Goal: Communication & Community: Connect with others

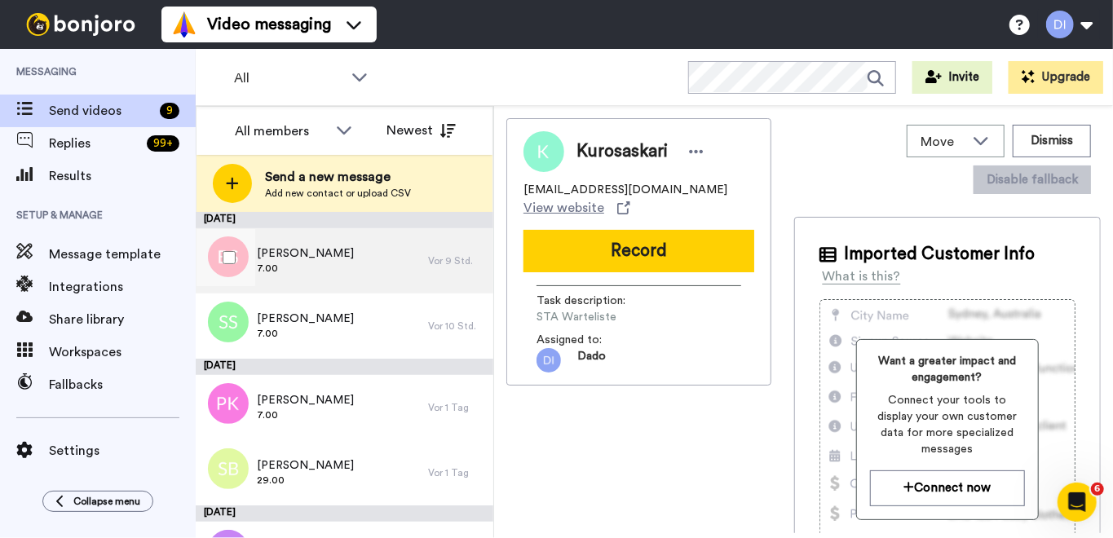
click at [344, 262] on span "7.00" at bounding box center [305, 268] width 97 height 13
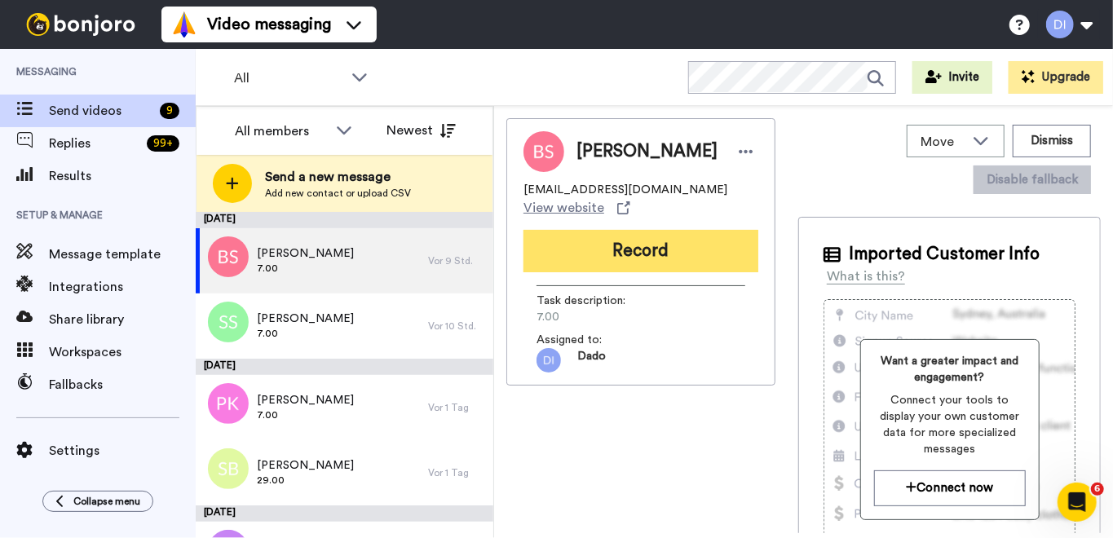
click at [647, 272] on button "Record" at bounding box center [640, 251] width 235 height 42
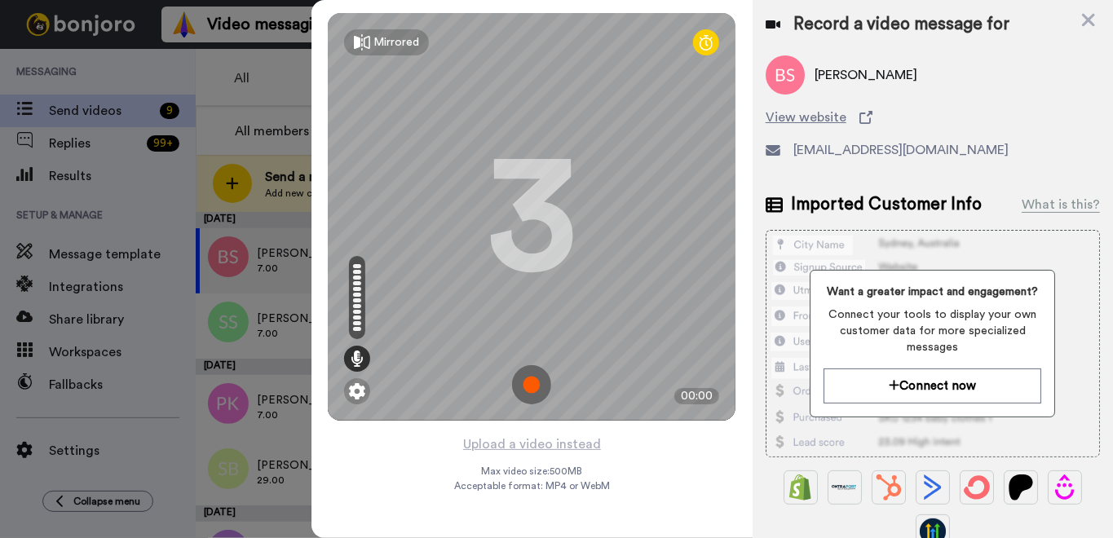
click at [533, 380] on img at bounding box center [531, 384] width 39 height 39
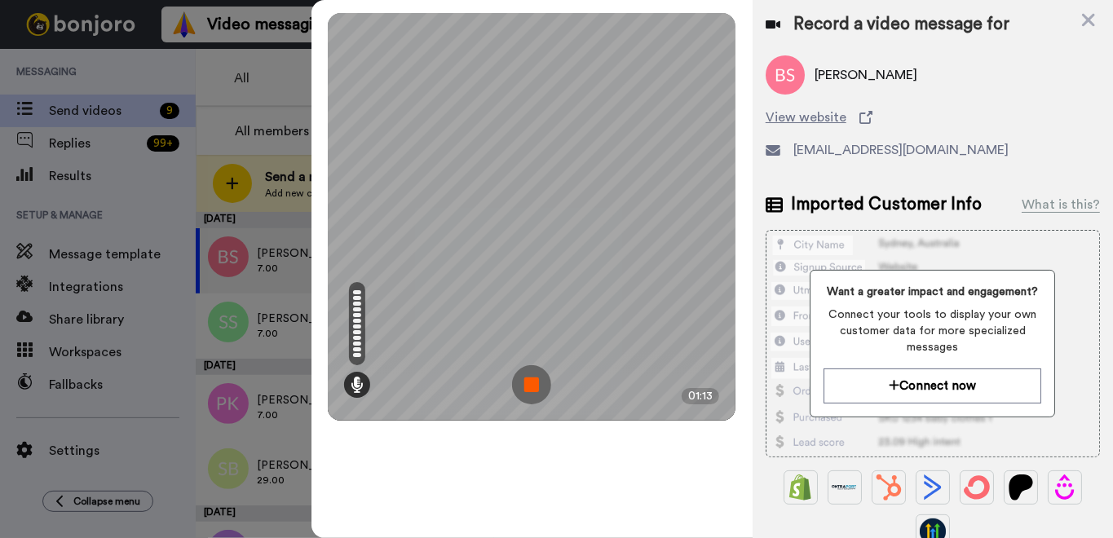
click at [528, 385] on img at bounding box center [531, 384] width 39 height 39
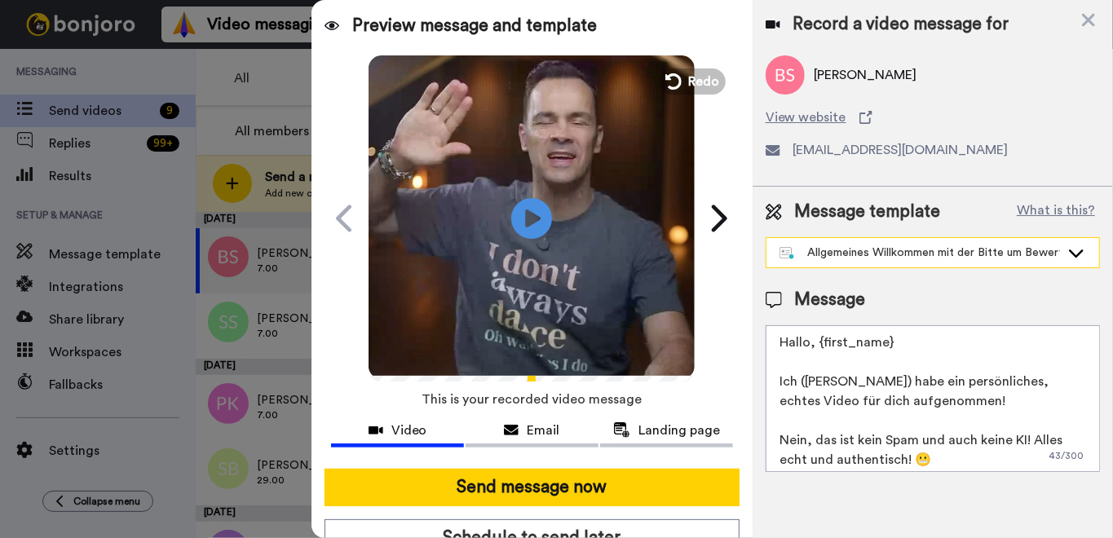
click at [944, 252] on div "Allgemeines Willkommen mit der Bitte um Bewertung" at bounding box center [919, 253] width 280 height 16
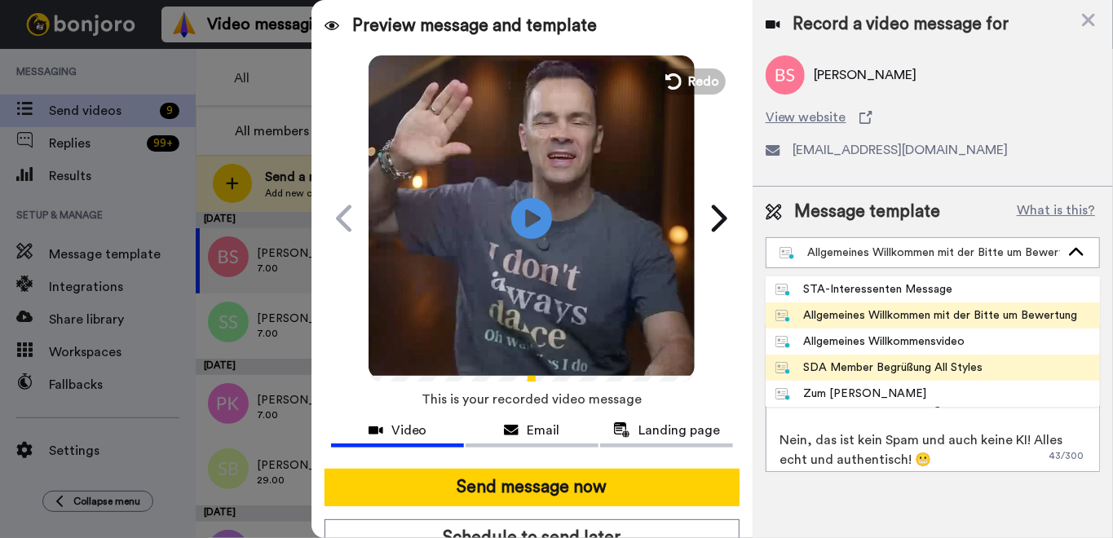
click at [937, 363] on div "SDA Member Begrüßung All Styles" at bounding box center [879, 368] width 208 height 16
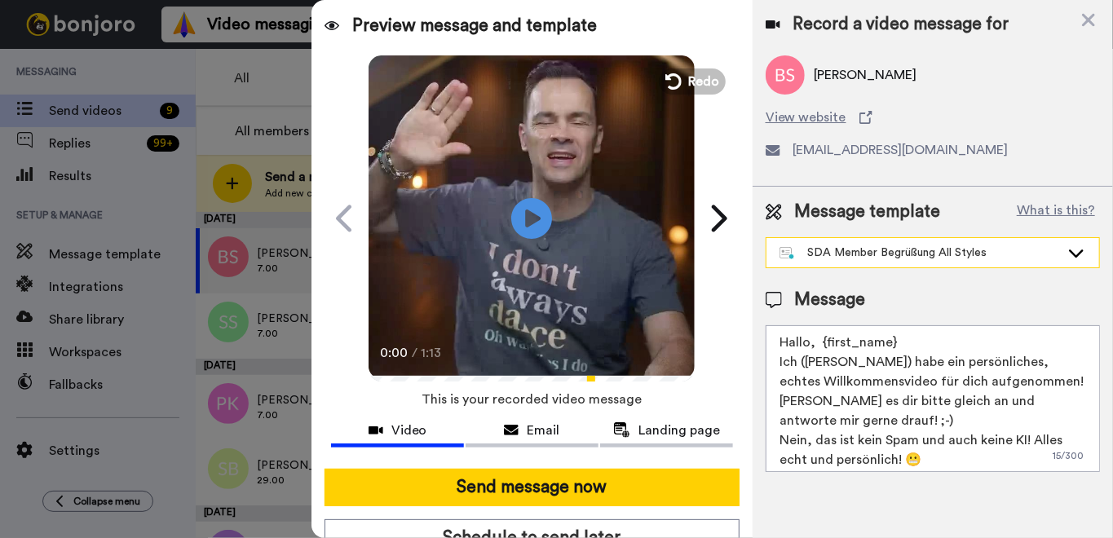
click at [849, 258] on div "SDA Member Begrüßung All Styles" at bounding box center [932, 252] width 333 height 29
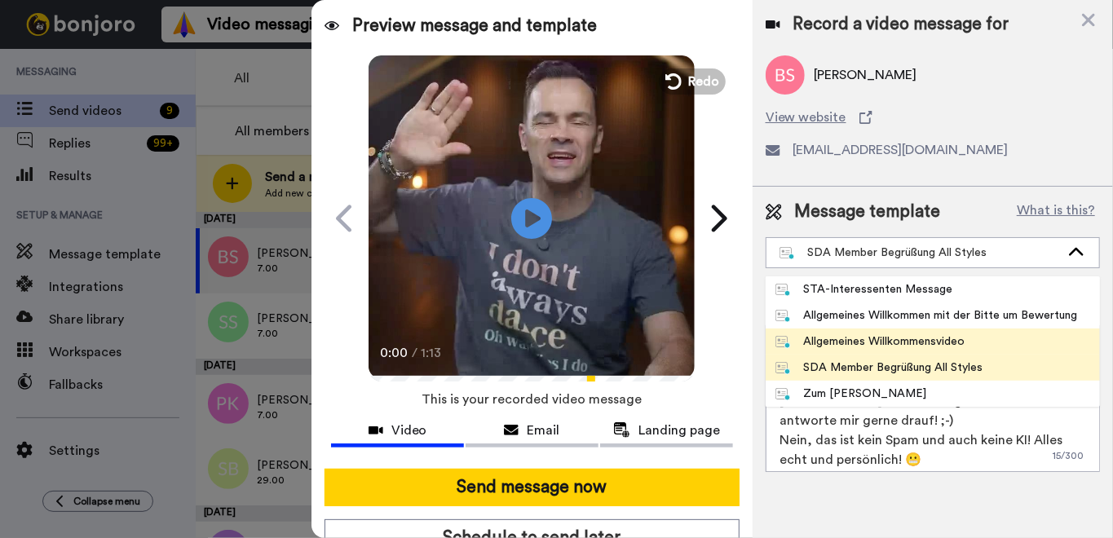
click at [889, 337] on div "Allgemeines Willkommensvideo" at bounding box center [870, 341] width 190 height 16
type textarea "Hallo, {first_name} Ich (Dado) habe ein persönliches, echtes Willkommensvideo f…"
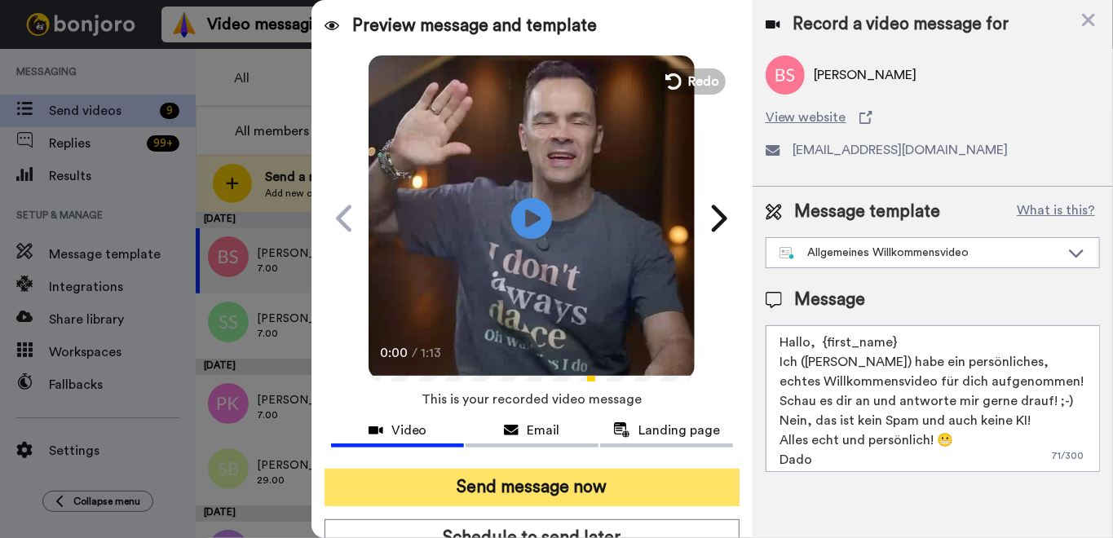
click at [564, 487] on button "Send message now" at bounding box center [531, 487] width 415 height 37
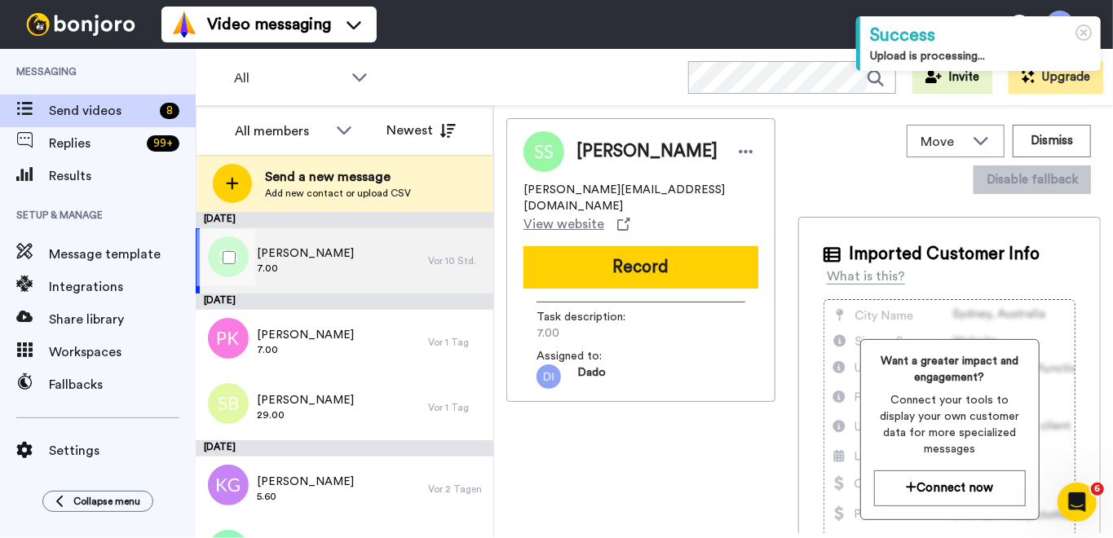
click at [357, 258] on div "Susanne Spalt 7.00" at bounding box center [312, 260] width 232 height 65
drag, startPoint x: 640, startPoint y: 251, endPoint x: 631, endPoint y: 248, distance: 9.5
click at [634, 248] on button "Record" at bounding box center [640, 267] width 235 height 42
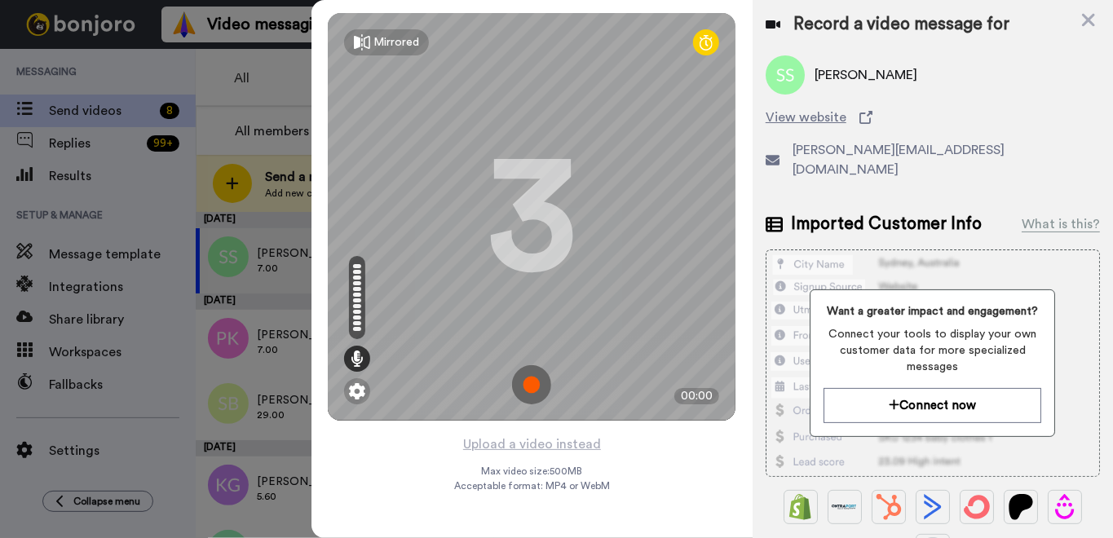
click at [529, 383] on img at bounding box center [531, 384] width 39 height 39
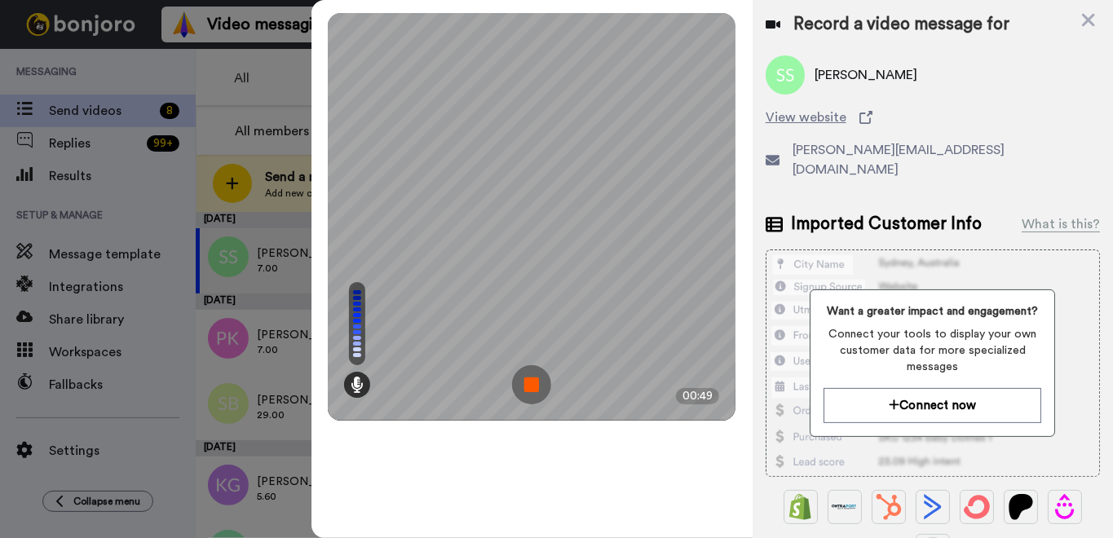
click at [536, 386] on img at bounding box center [531, 384] width 39 height 39
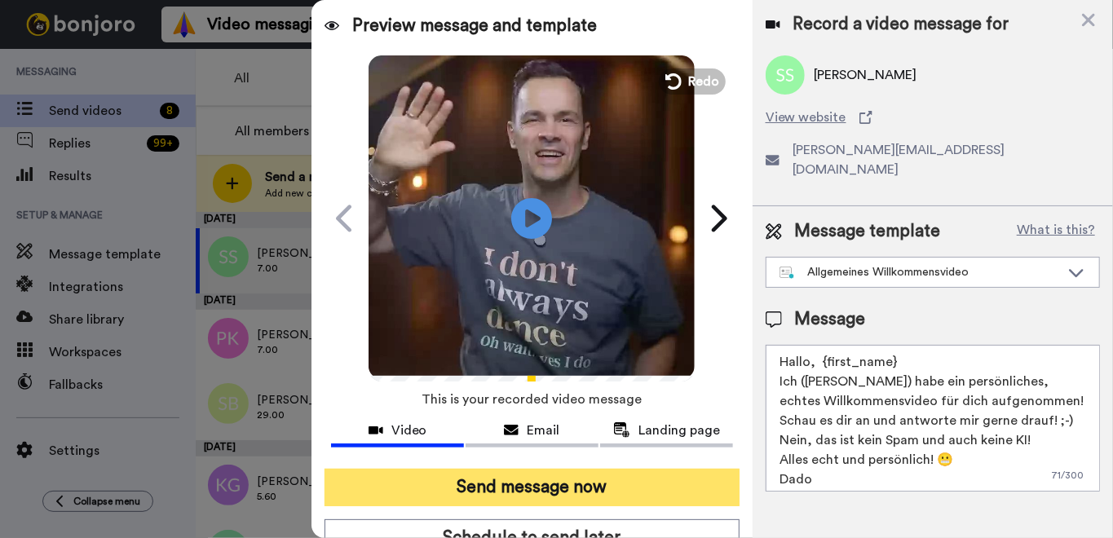
click at [600, 486] on button "Send message now" at bounding box center [531, 487] width 415 height 37
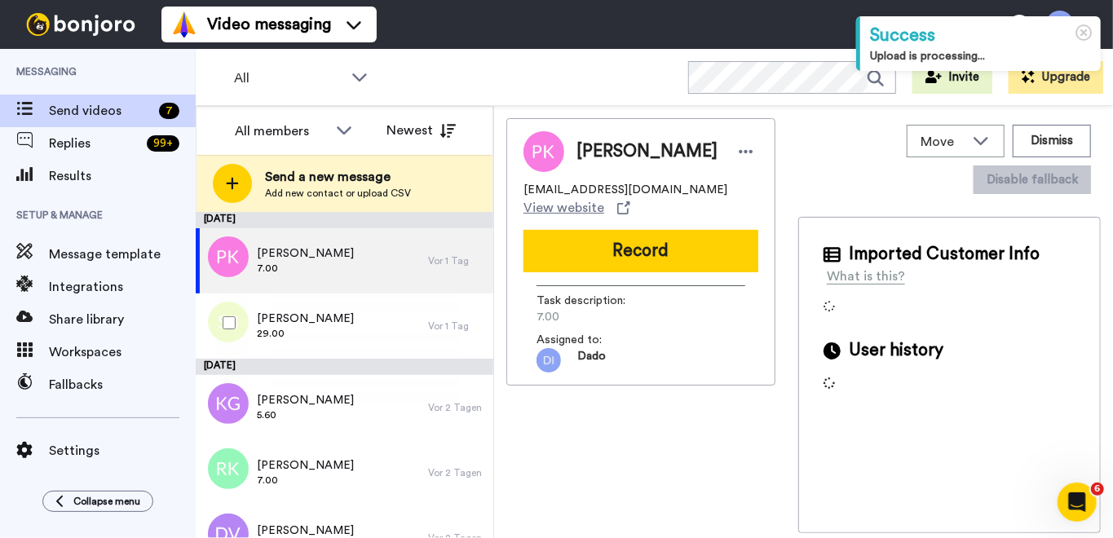
click at [321, 268] on span "7.00" at bounding box center [305, 268] width 97 height 13
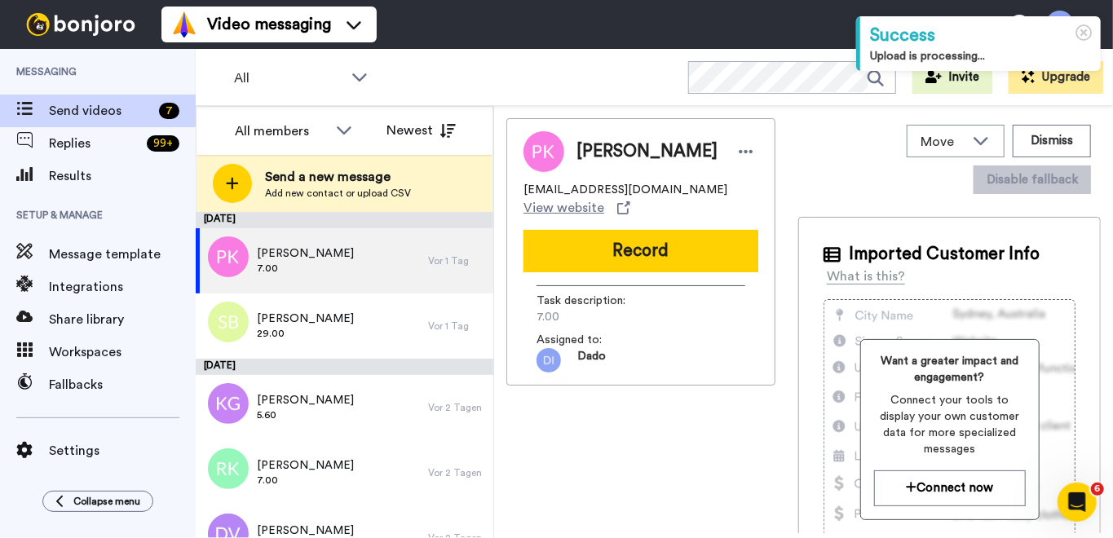
click at [652, 256] on button "Record" at bounding box center [640, 251] width 235 height 42
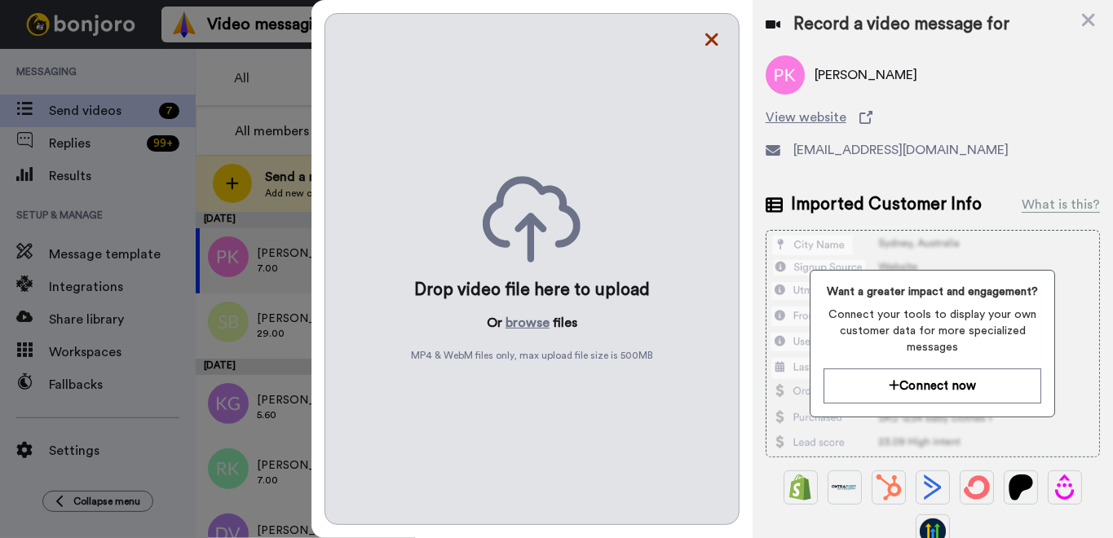
click at [708, 43] on icon at bounding box center [711, 39] width 13 height 13
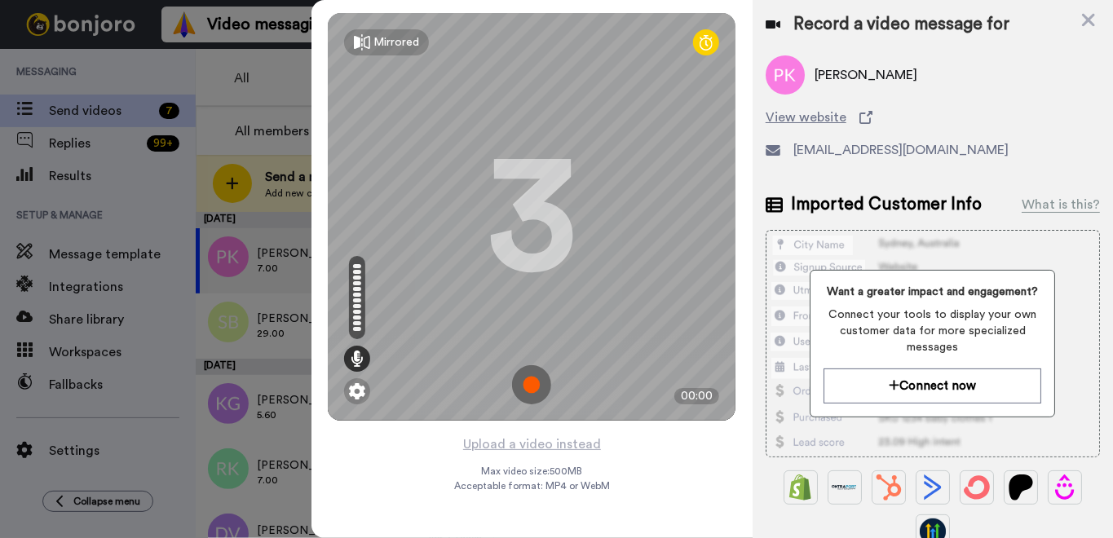
click at [532, 380] on img at bounding box center [531, 384] width 39 height 39
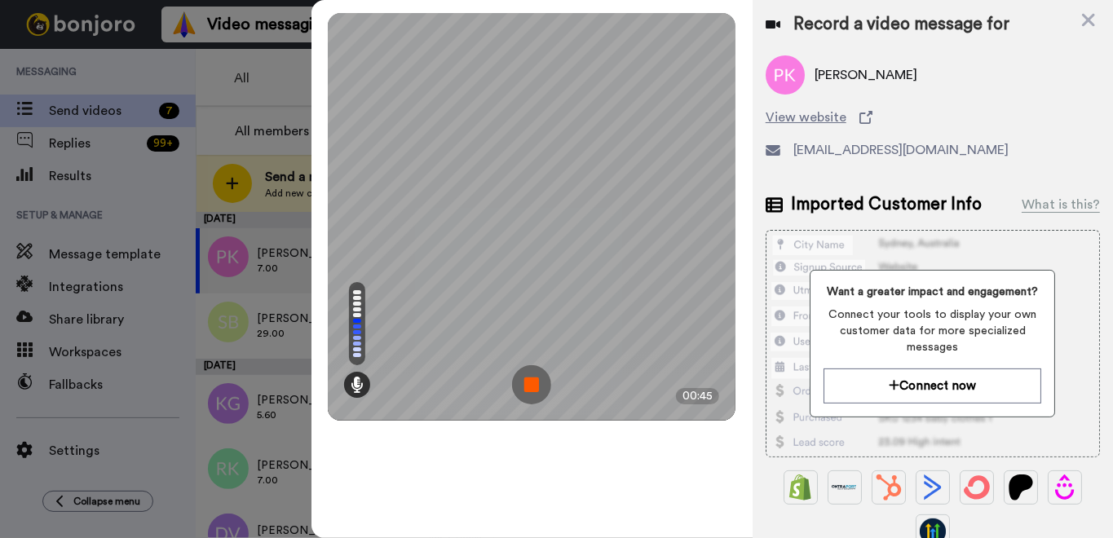
click at [532, 382] on img at bounding box center [531, 384] width 39 height 39
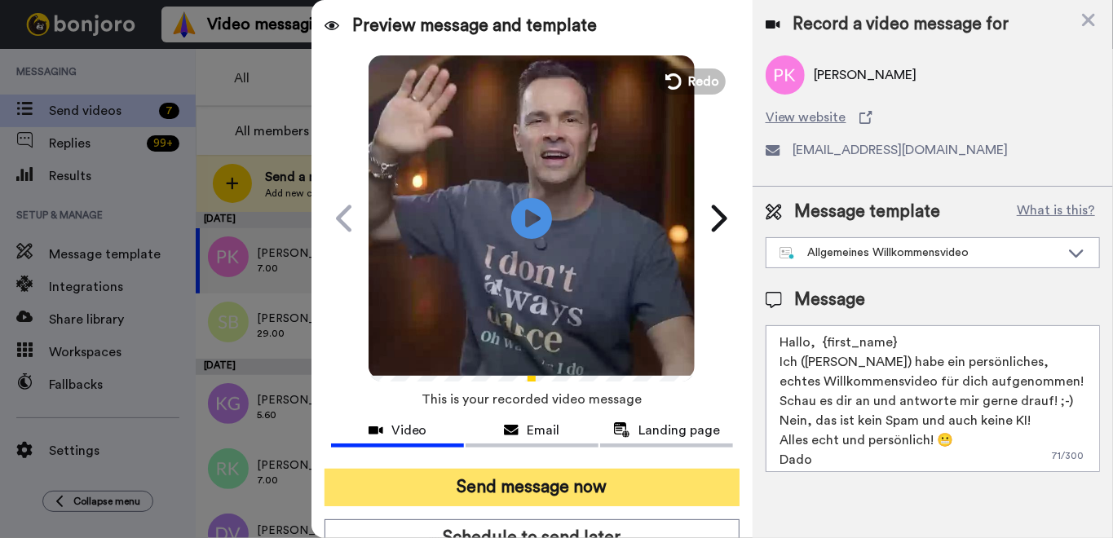
click at [545, 484] on button "Send message now" at bounding box center [531, 487] width 415 height 37
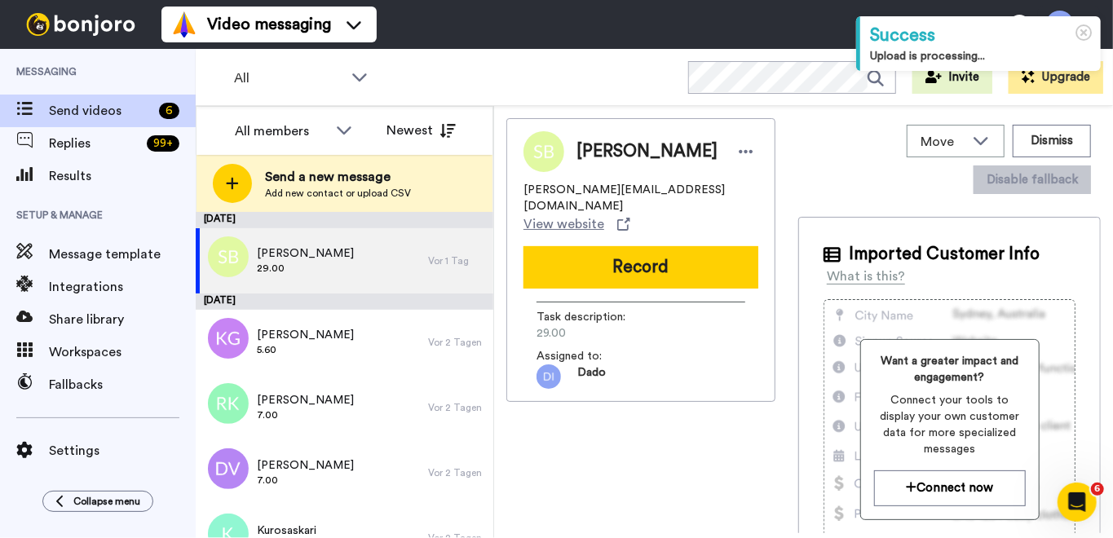
click at [653, 259] on button "Record" at bounding box center [640, 267] width 235 height 42
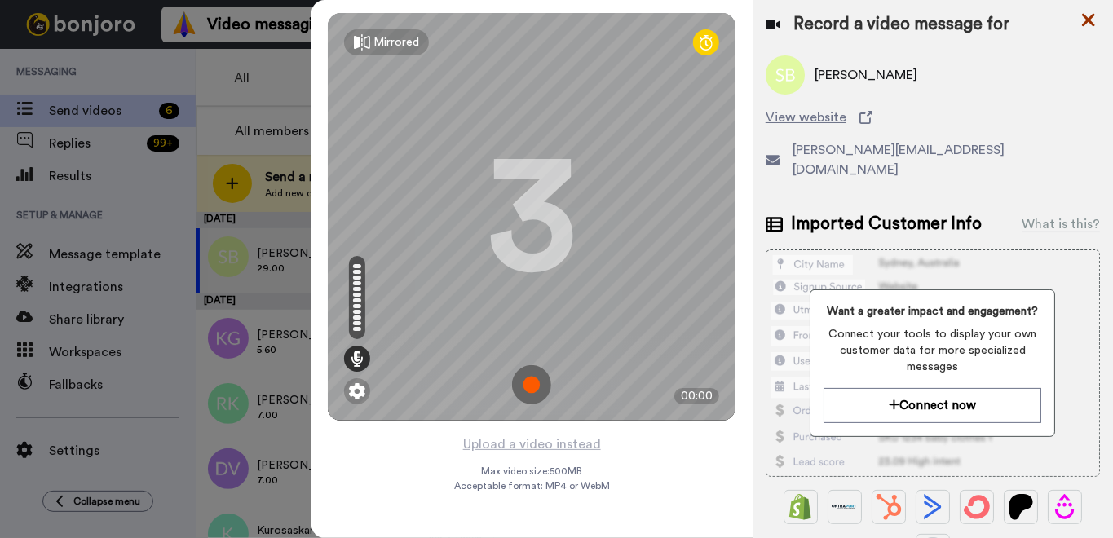
click at [1089, 26] on icon at bounding box center [1088, 20] width 16 height 20
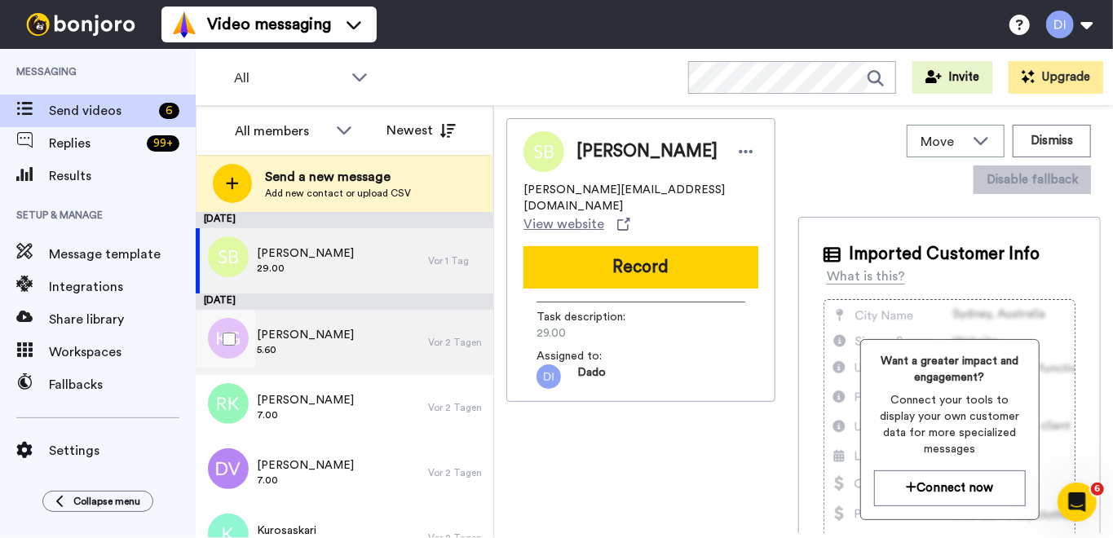
click at [383, 350] on div "Ken Gutierrez 5.60" at bounding box center [312, 342] width 232 height 65
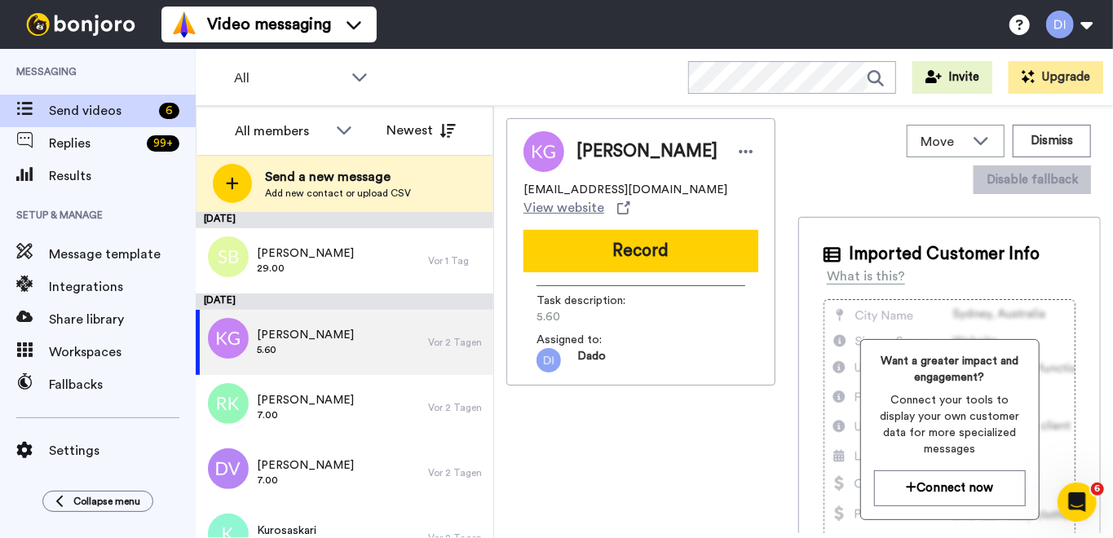
click at [649, 251] on button "Record" at bounding box center [640, 251] width 235 height 42
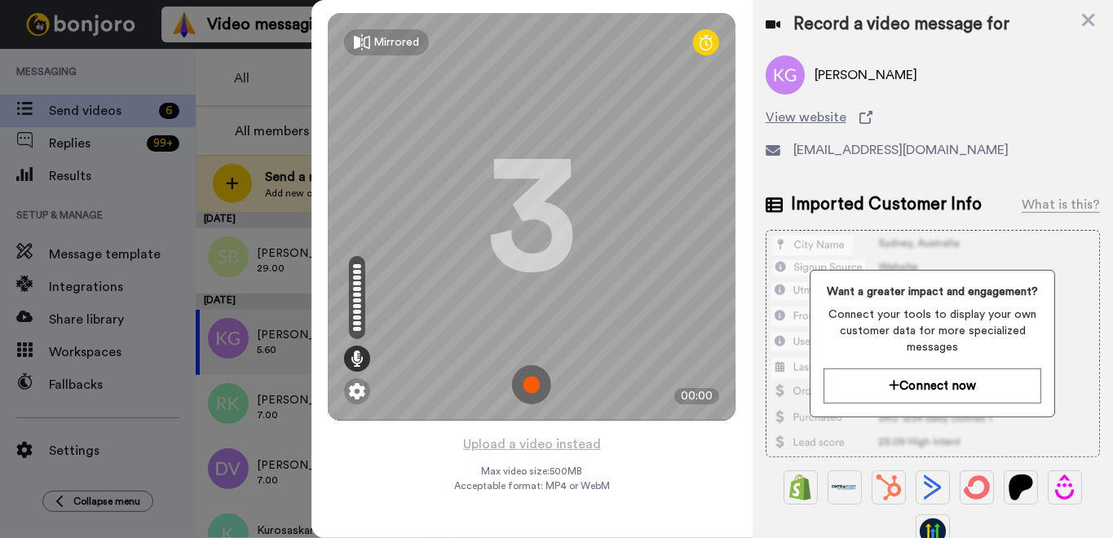
click at [533, 379] on img at bounding box center [531, 384] width 39 height 39
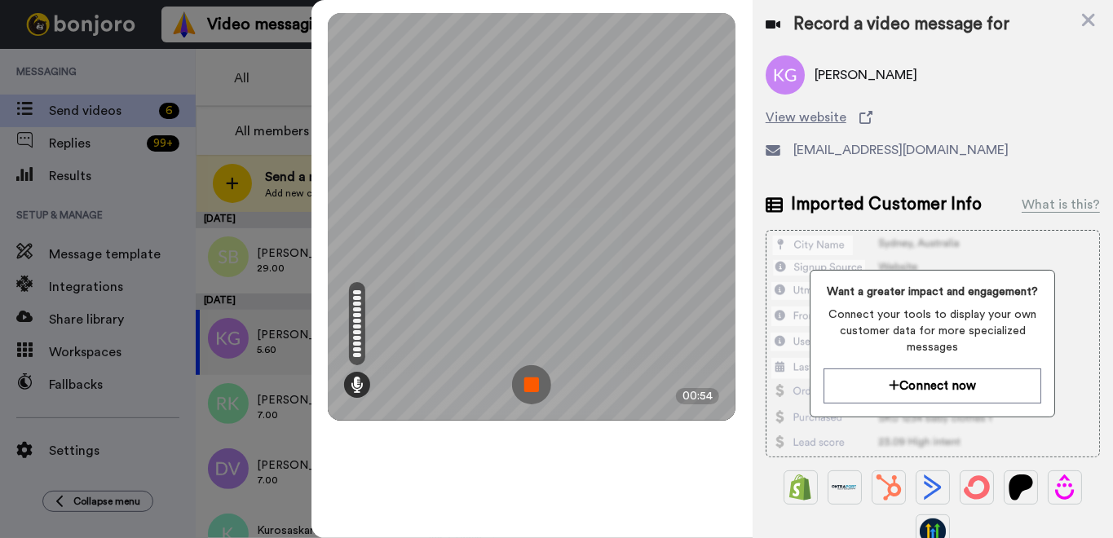
click at [536, 383] on img at bounding box center [531, 384] width 39 height 39
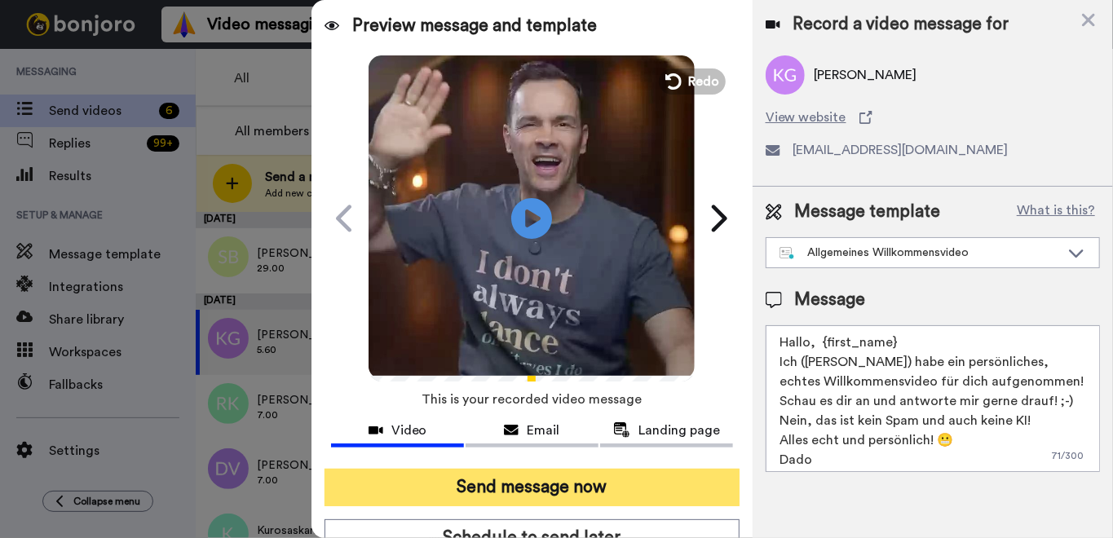
click at [601, 486] on button "Send message now" at bounding box center [531, 487] width 415 height 37
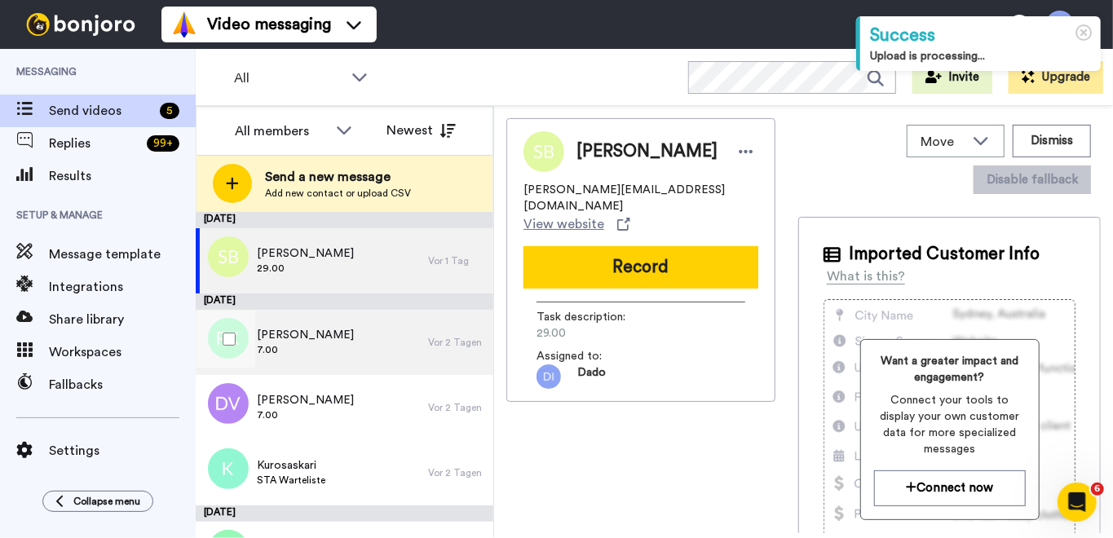
click at [376, 339] on div "[PERSON_NAME] 7.00" at bounding box center [312, 342] width 232 height 65
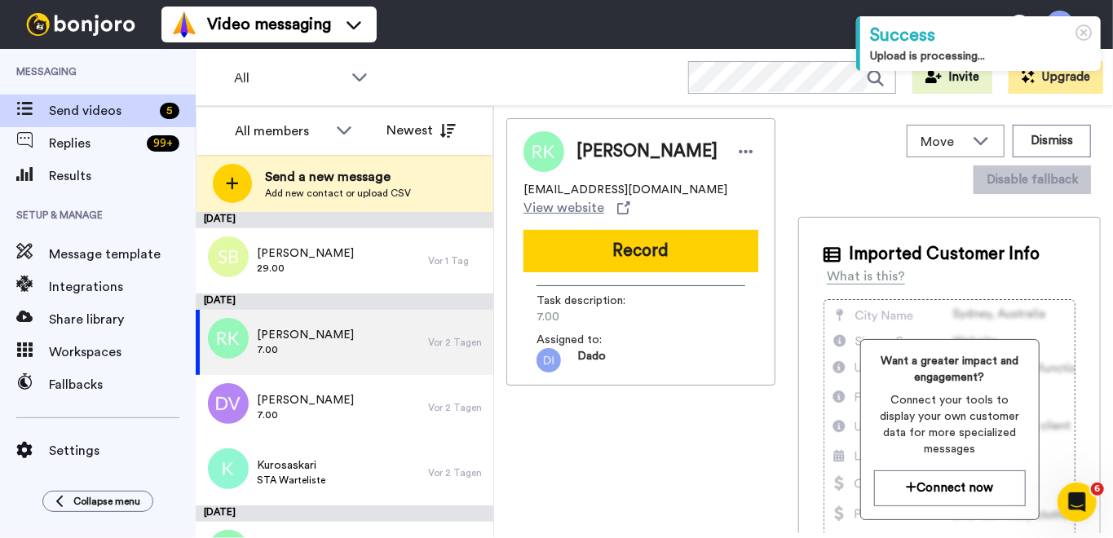
click at [641, 236] on button "Record" at bounding box center [640, 251] width 235 height 42
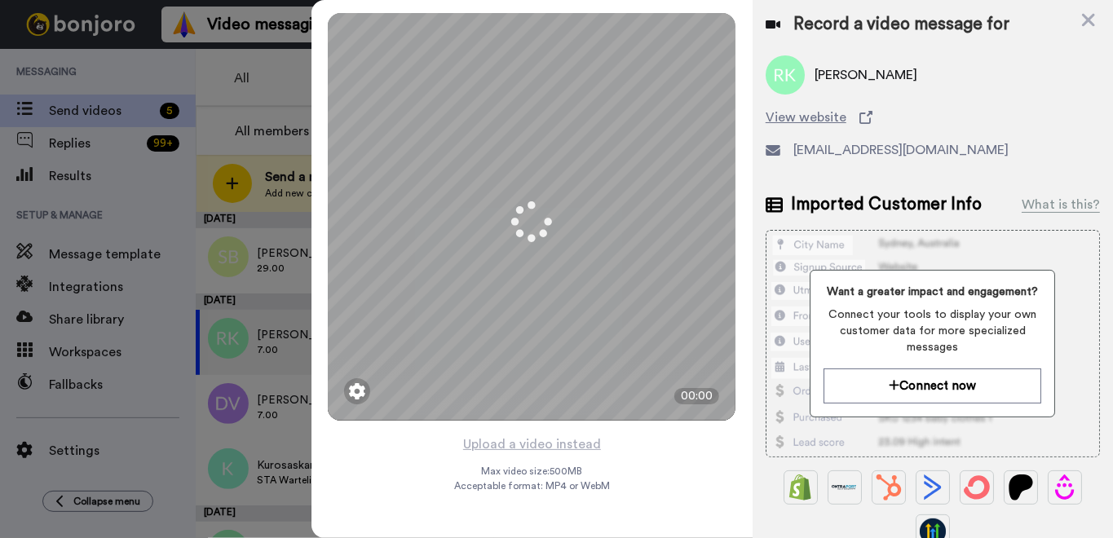
drag, startPoint x: 539, startPoint y: 375, endPoint x: 532, endPoint y: 383, distance: 10.4
click at [0, 0] on img at bounding box center [0, 0] width 0 height 0
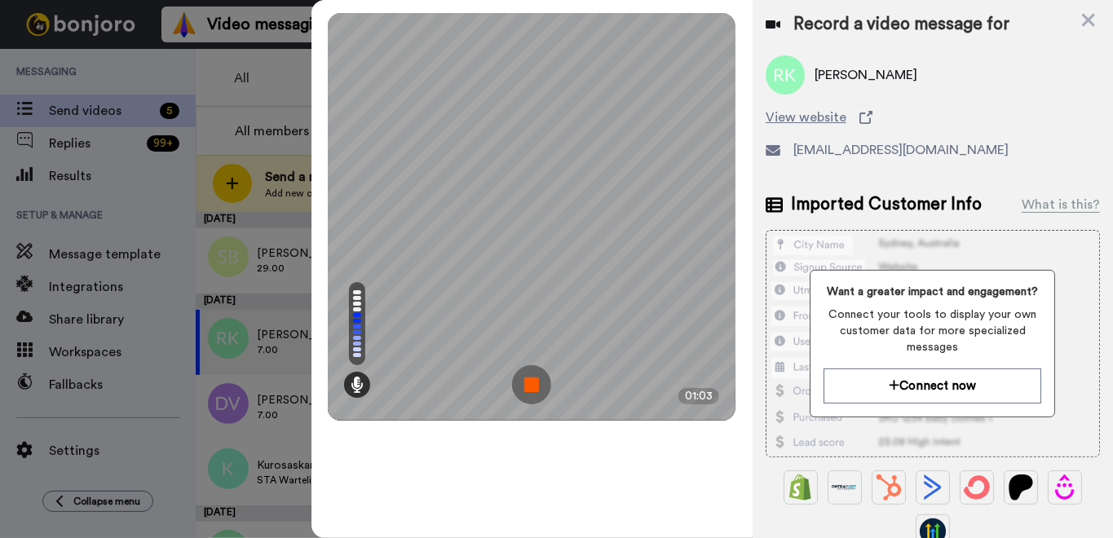
click at [529, 379] on img at bounding box center [531, 384] width 39 height 39
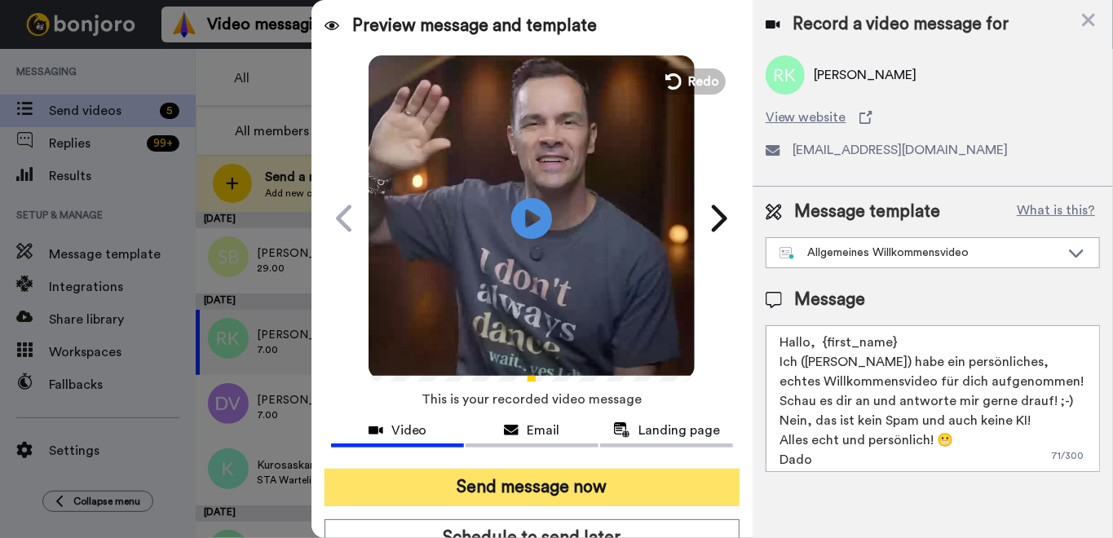
click at [555, 484] on button "Send message now" at bounding box center [531, 487] width 415 height 37
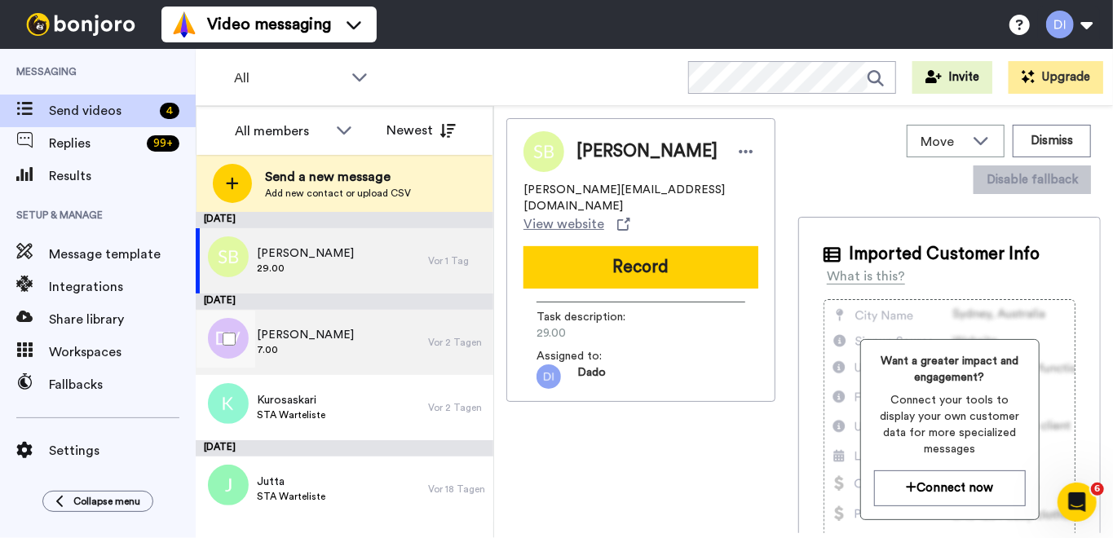
click at [399, 337] on div "[PERSON_NAME] 7.00" at bounding box center [312, 342] width 232 height 65
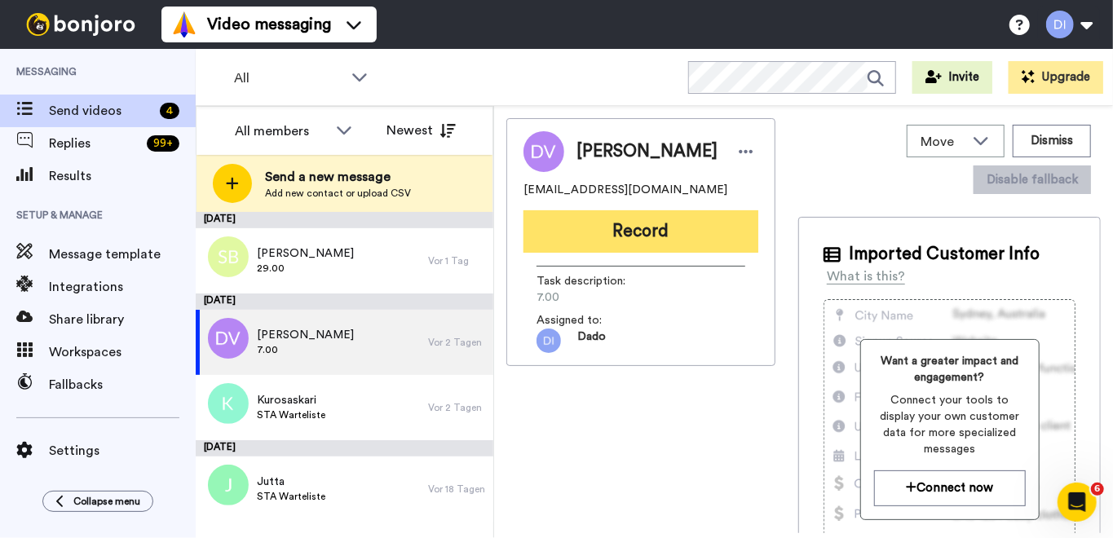
click at [655, 236] on button "Record" at bounding box center [640, 231] width 235 height 42
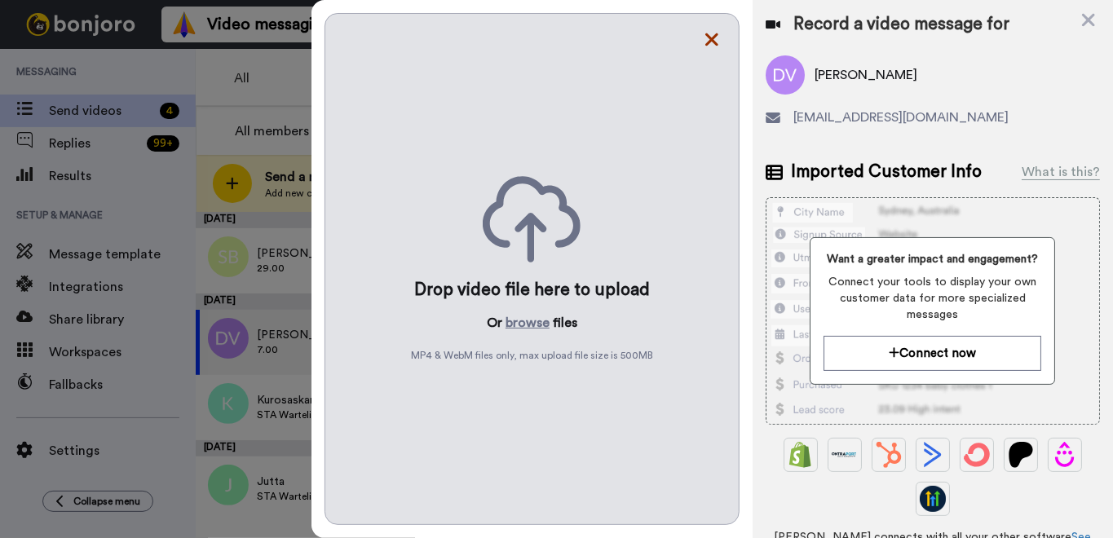
click at [712, 37] on icon at bounding box center [712, 39] width 16 height 20
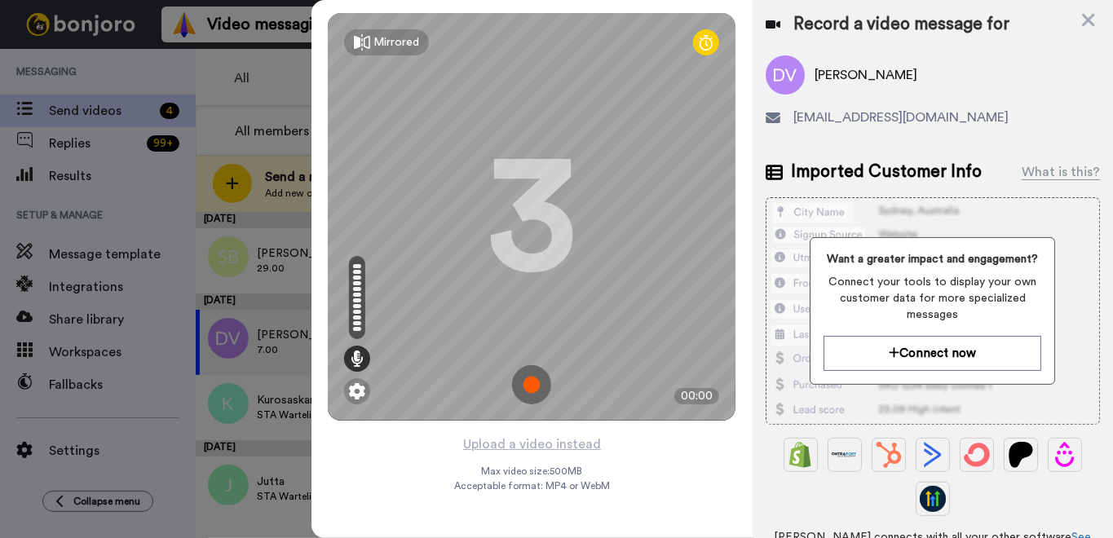
click at [523, 382] on img at bounding box center [531, 384] width 39 height 39
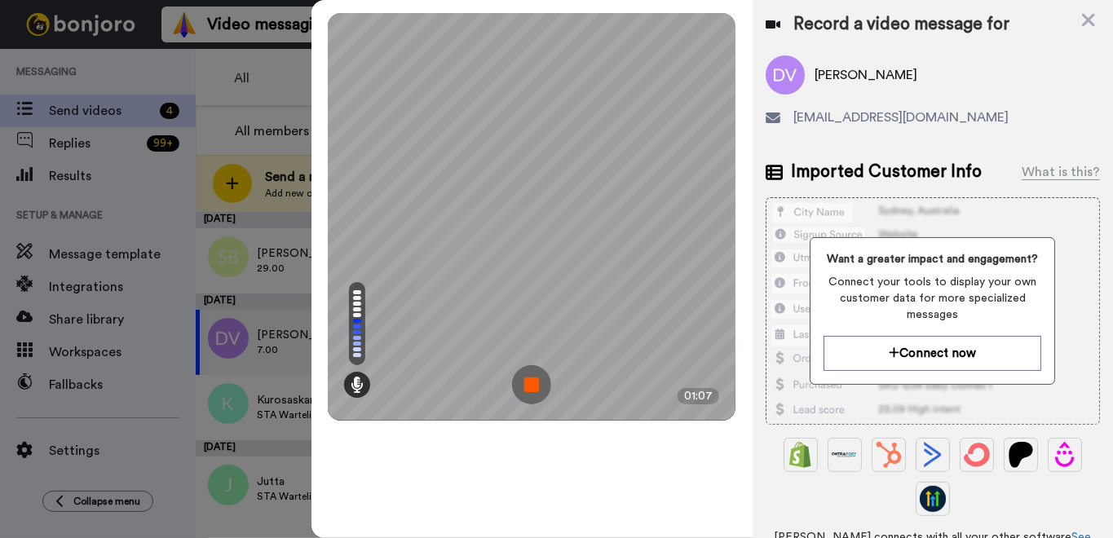
click at [535, 383] on img at bounding box center [531, 384] width 39 height 39
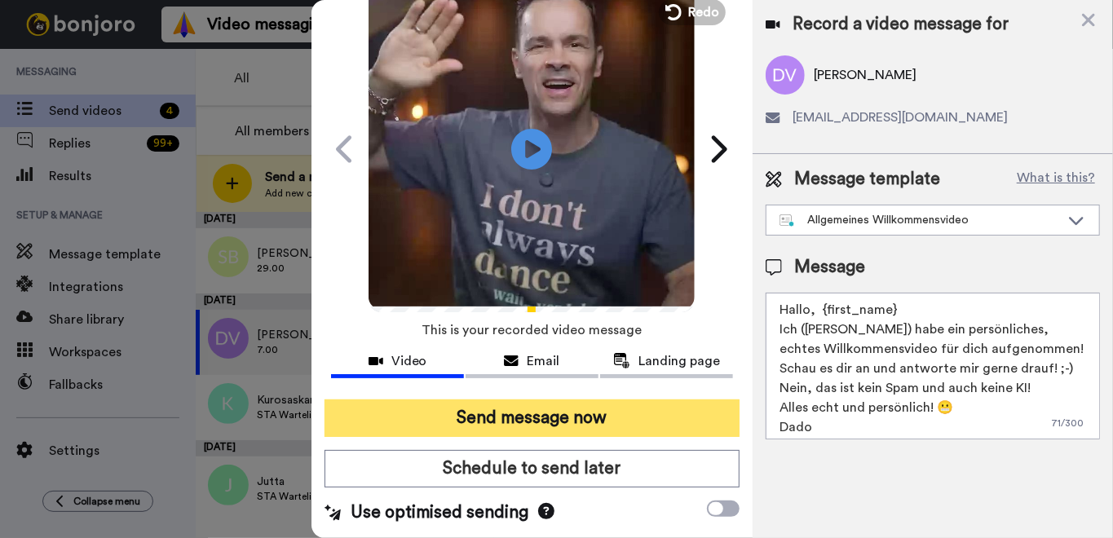
scroll to position [68, 0]
click at [541, 417] on button "Send message now" at bounding box center [531, 418] width 415 height 37
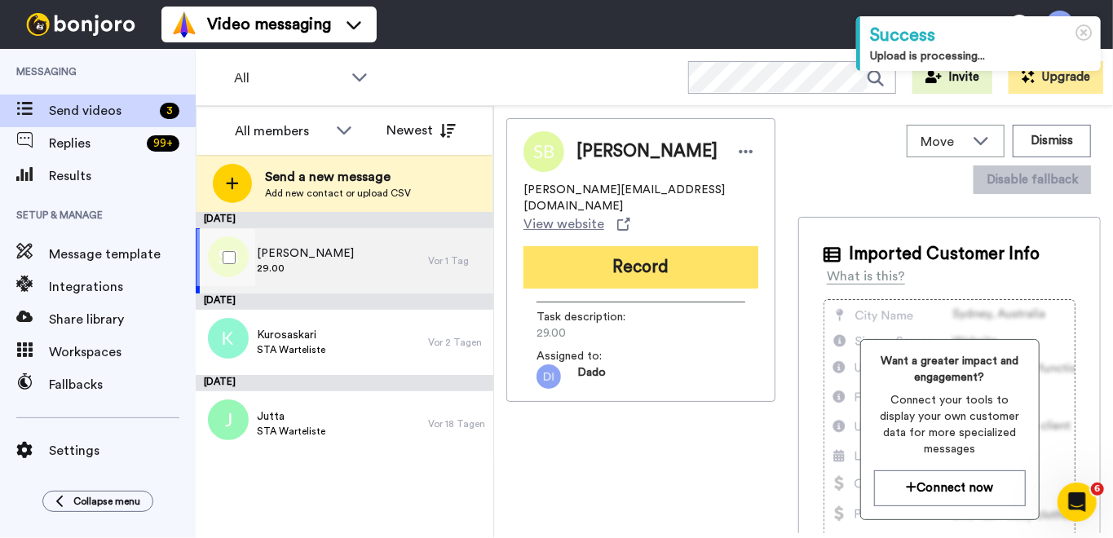
drag, startPoint x: 337, startPoint y: 262, endPoint x: 562, endPoint y: 271, distance: 224.4
click at [339, 262] on span "29.00" at bounding box center [305, 268] width 97 height 13
click at [663, 264] on button "Record" at bounding box center [640, 267] width 235 height 42
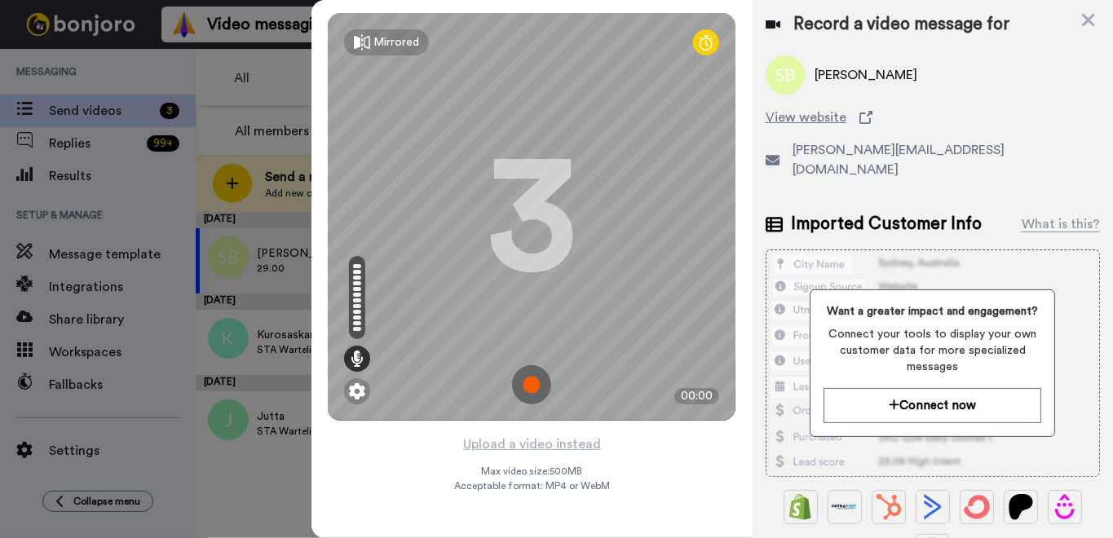
click at [532, 382] on img at bounding box center [531, 384] width 39 height 39
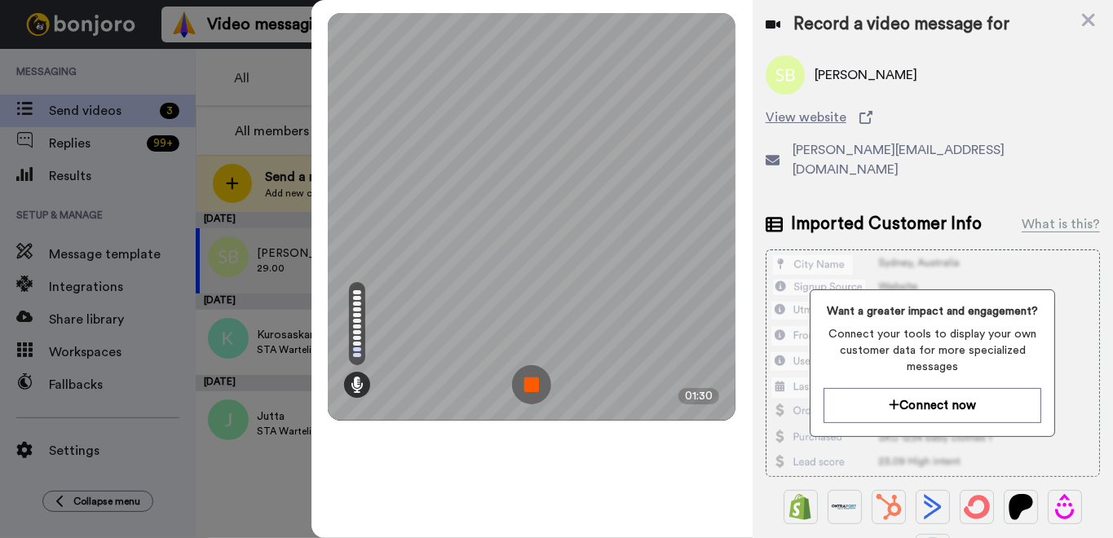
click at [532, 382] on img at bounding box center [531, 384] width 39 height 39
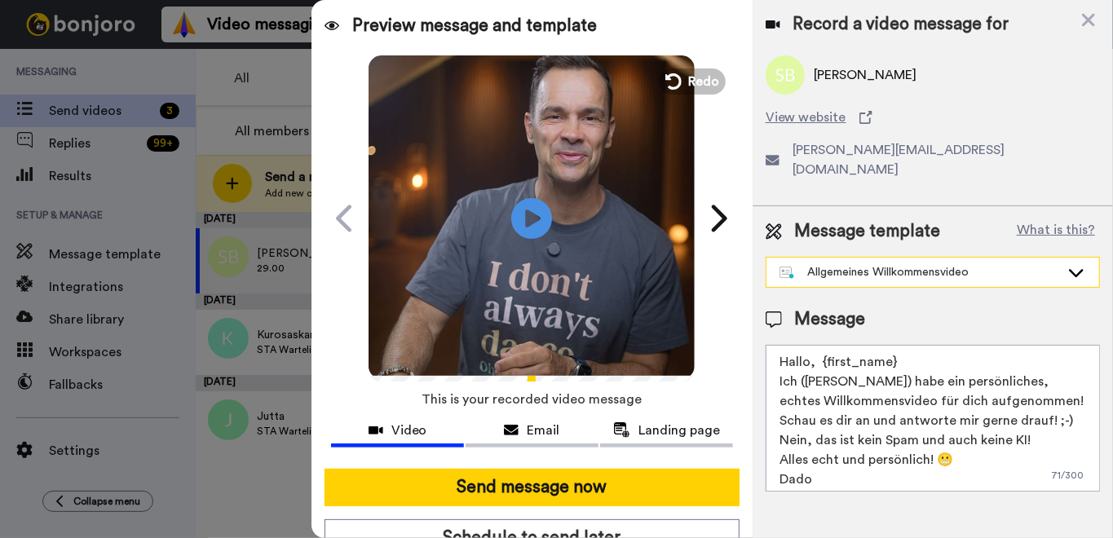
click at [908, 264] on div "Allgemeines Willkommensvideo" at bounding box center [919, 272] width 280 height 16
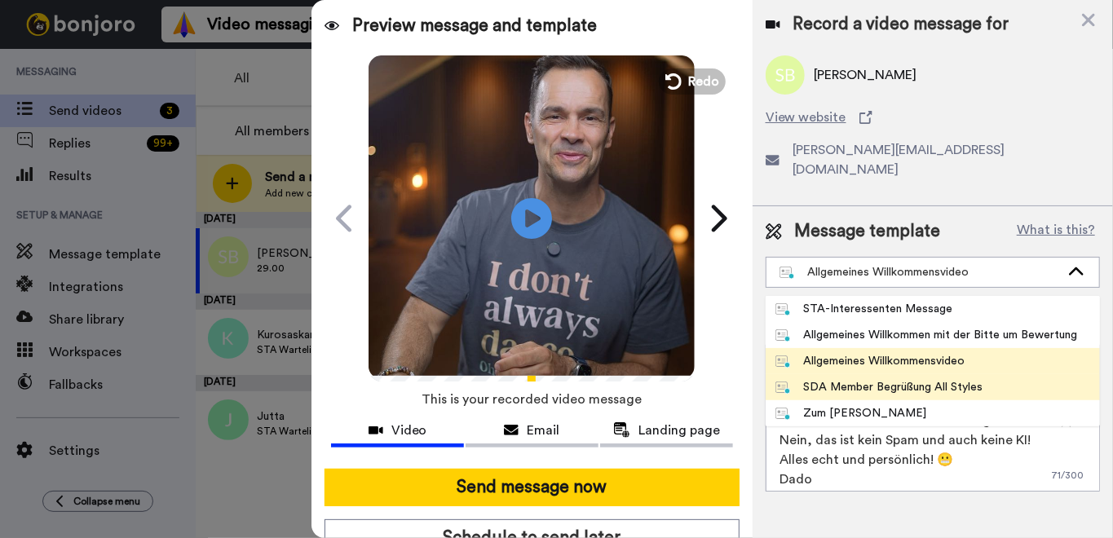
click at [960, 379] on div "SDA Member Begrüßung All Styles" at bounding box center [879, 387] width 208 height 16
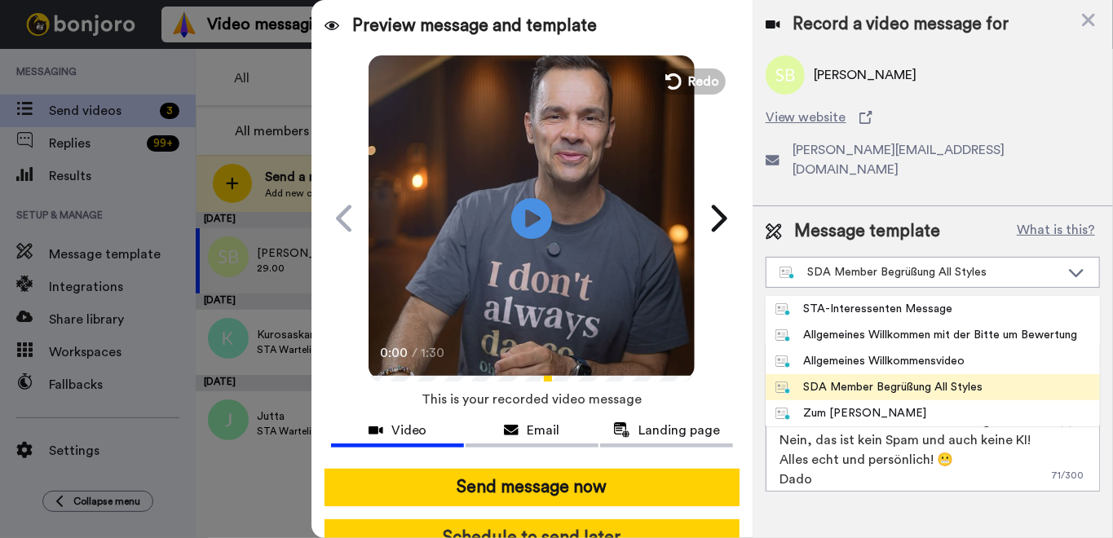
type textarea "Hallo, {first_name} Ich (Dado) habe ein persönliches, echtes Willkommensvideo f…"
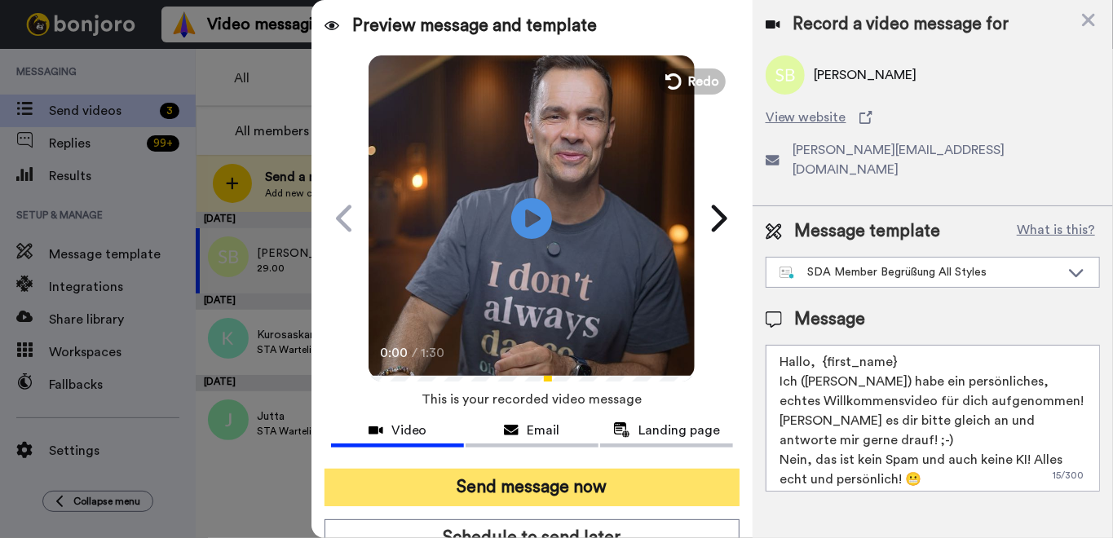
click at [577, 489] on button "Send message now" at bounding box center [531, 487] width 415 height 37
